Goal: Use online tool/utility: Utilize a website feature to perform a specific function

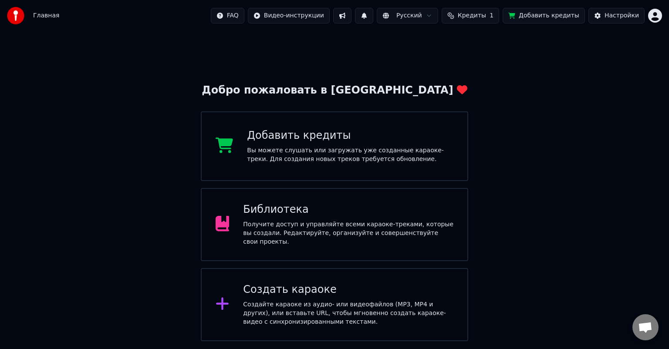
click at [334, 293] on div "Создать караоке Создайте караоке из аудио- или видеофайлов (MP3, MP4 и других),…" at bounding box center [348, 305] width 210 height 44
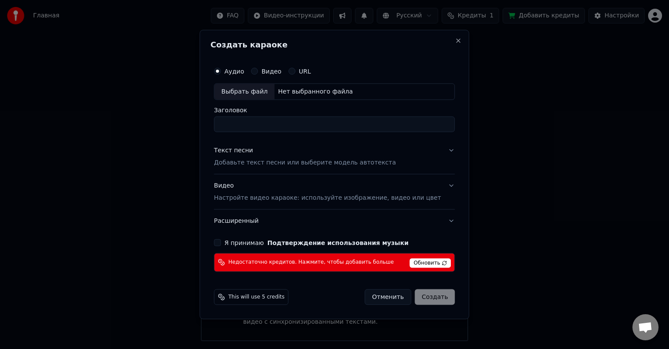
click at [260, 124] on input "Заголовок" at bounding box center [334, 125] width 241 height 16
drag, startPoint x: 260, startPoint y: 78, endPoint x: 260, endPoint y: 94, distance: 15.2
click at [259, 78] on div "Аудио Видео URL" at bounding box center [334, 71] width 241 height 17
click at [260, 94] on div "Выбрать файл" at bounding box center [244, 92] width 60 height 16
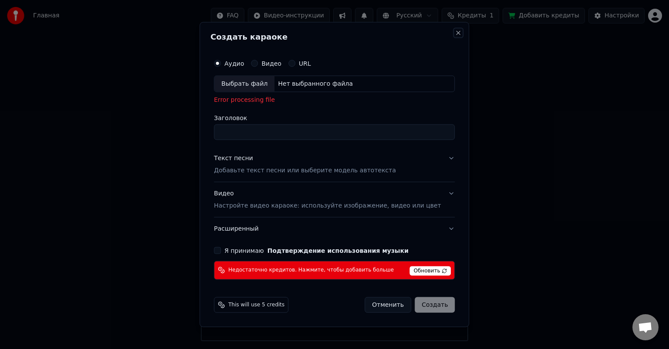
drag, startPoint x: 445, startPoint y: 33, endPoint x: 459, endPoint y: 36, distance: 13.7
click at [455, 33] on button "Close" at bounding box center [458, 33] width 7 height 7
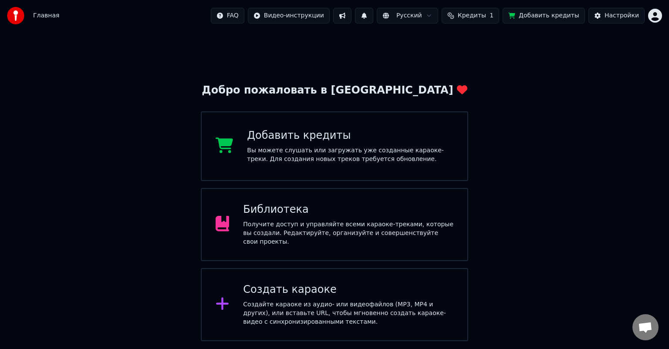
click at [327, 296] on div "Создать караоке Создайте караоке из аудио- или видеофайлов (MP3, MP4 и других),…" at bounding box center [348, 305] width 210 height 44
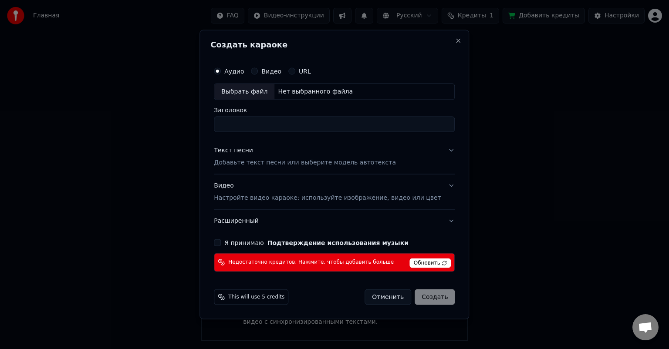
click at [274, 95] on div "Выбрать файл" at bounding box center [244, 92] width 60 height 16
type input "**********"
click at [439, 185] on button "Видео Настройте видео караоке: используйте изображение, видео или цвет" at bounding box center [334, 192] width 241 height 35
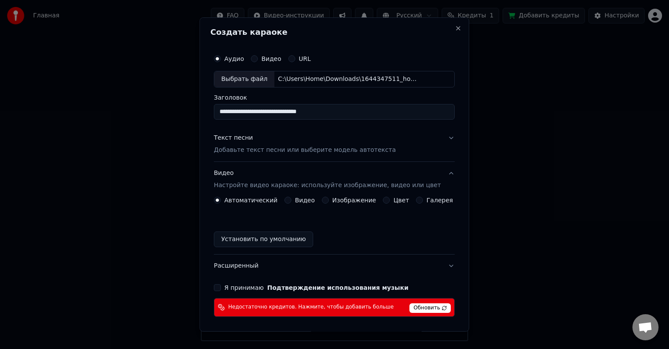
click at [221, 286] on button "Я принимаю Подтверждение использования музыки" at bounding box center [217, 287] width 7 height 7
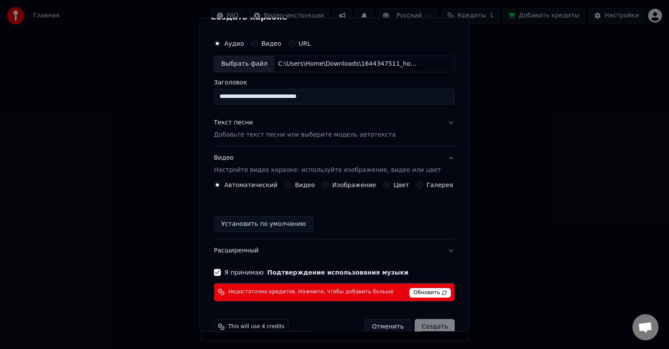
scroll to position [31, 0]
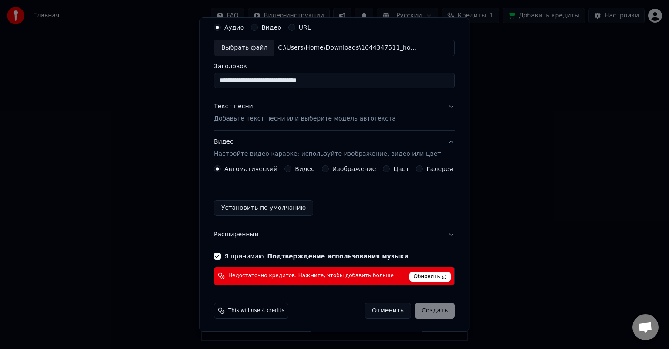
click at [420, 279] on span "Обновить" at bounding box center [430, 277] width 41 height 10
